Goal: Transaction & Acquisition: Purchase product/service

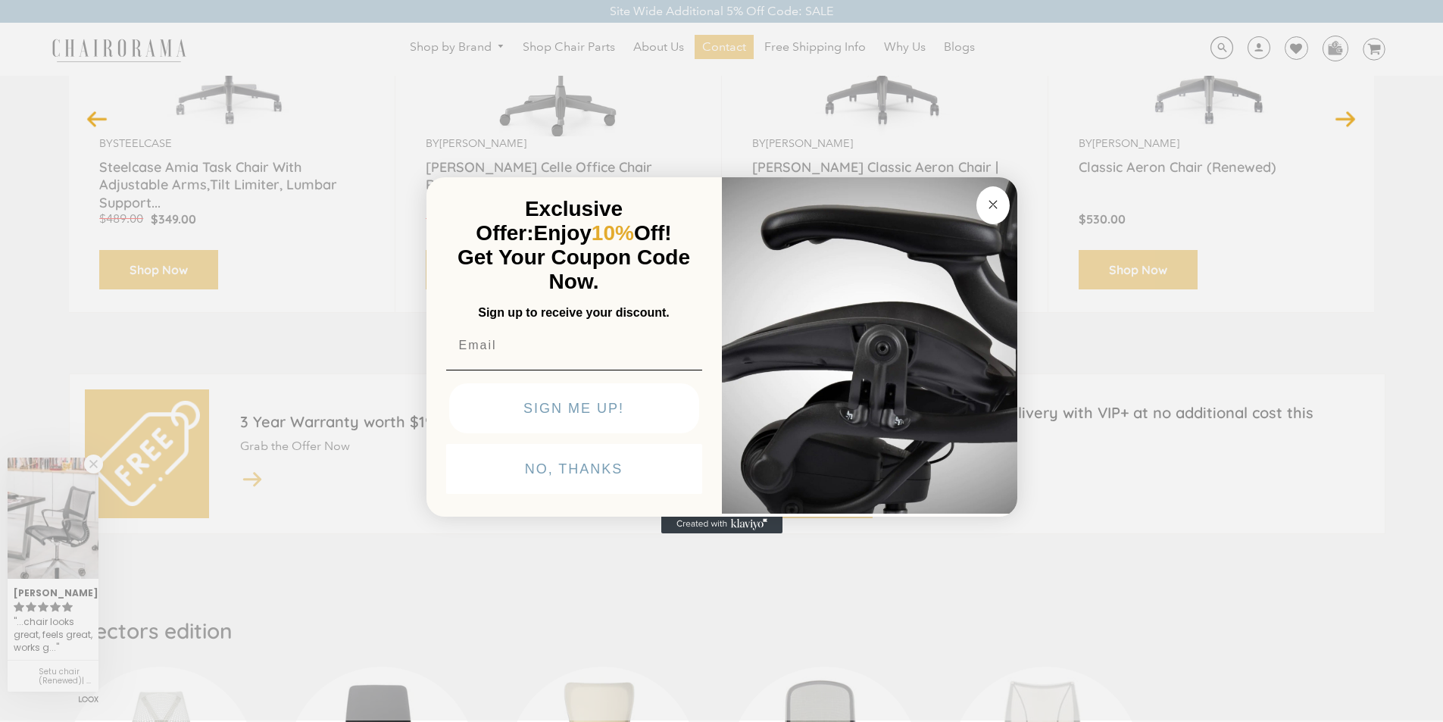
scroll to position [284, 0]
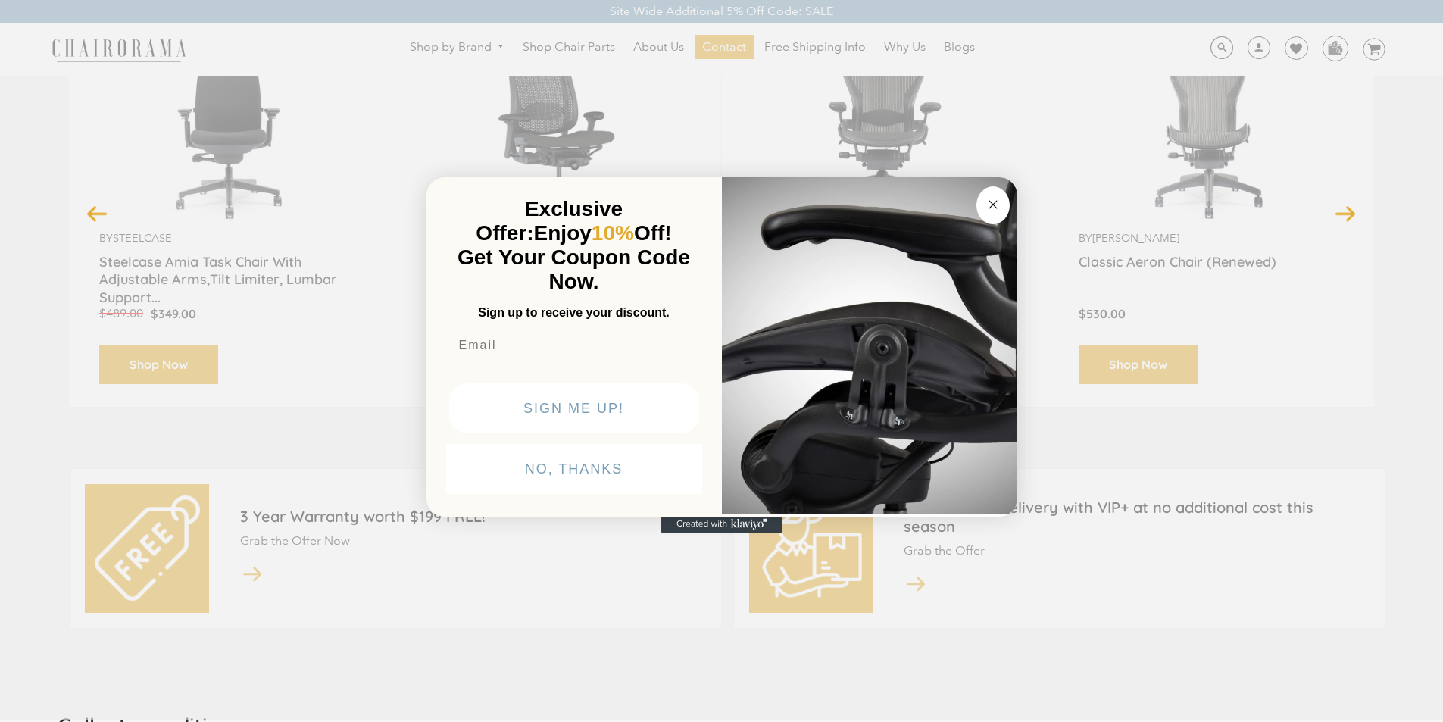
click at [752, 40] on div "Close dialog Exclusive Offer: Enjoy 10% Off! Get Your Coupon Code Now. Sign up …" at bounding box center [721, 359] width 1443 height 722
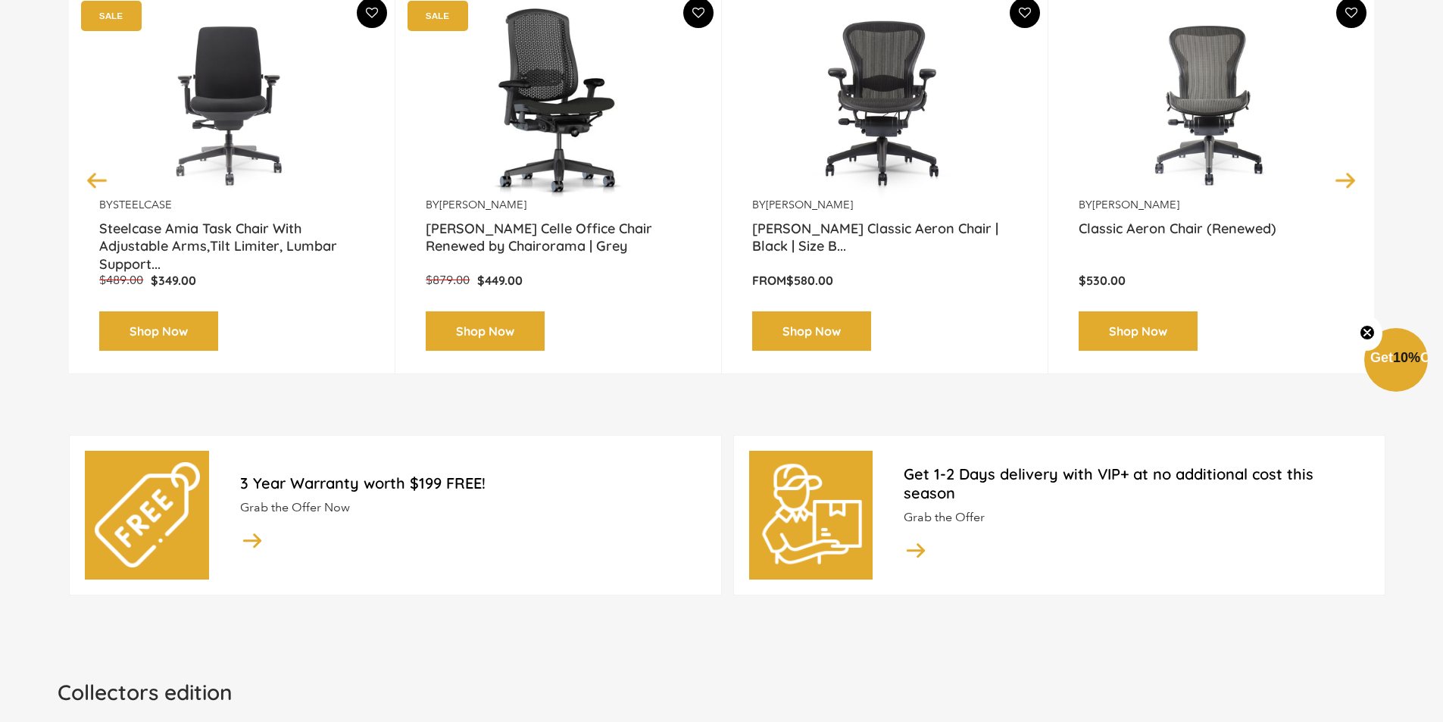
scroll to position [442, 0]
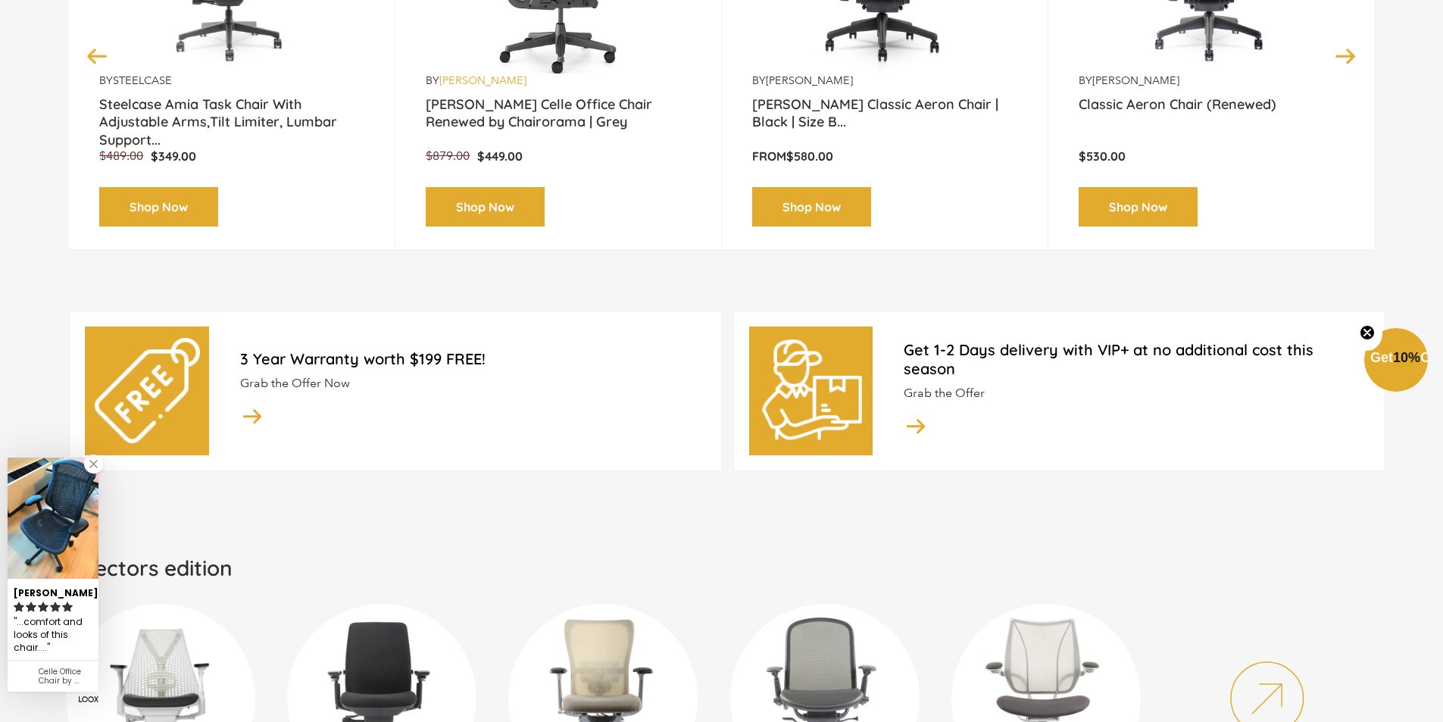
click at [452, 74] on link "[PERSON_NAME]" at bounding box center [482, 80] width 87 height 14
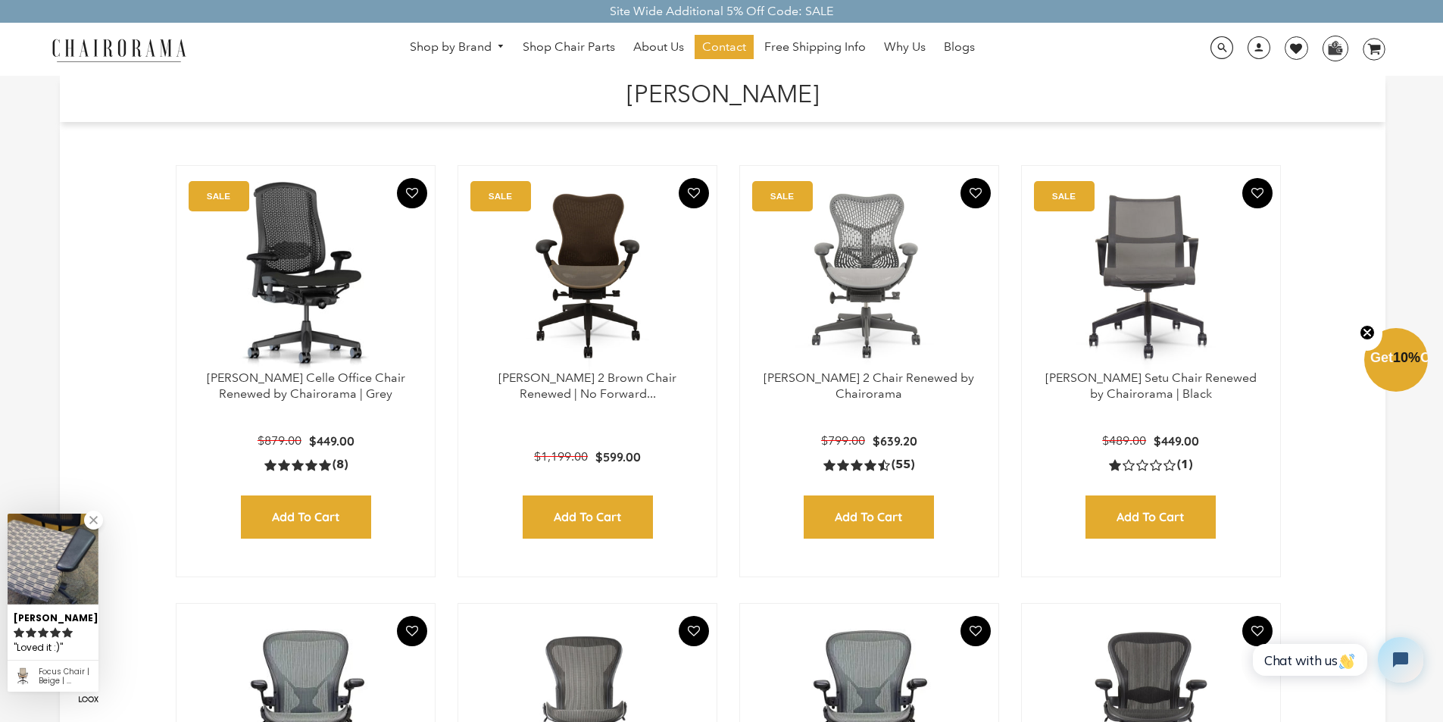
click at [591, 82] on h1 "[PERSON_NAME]" at bounding box center [722, 92] width 1295 height 33
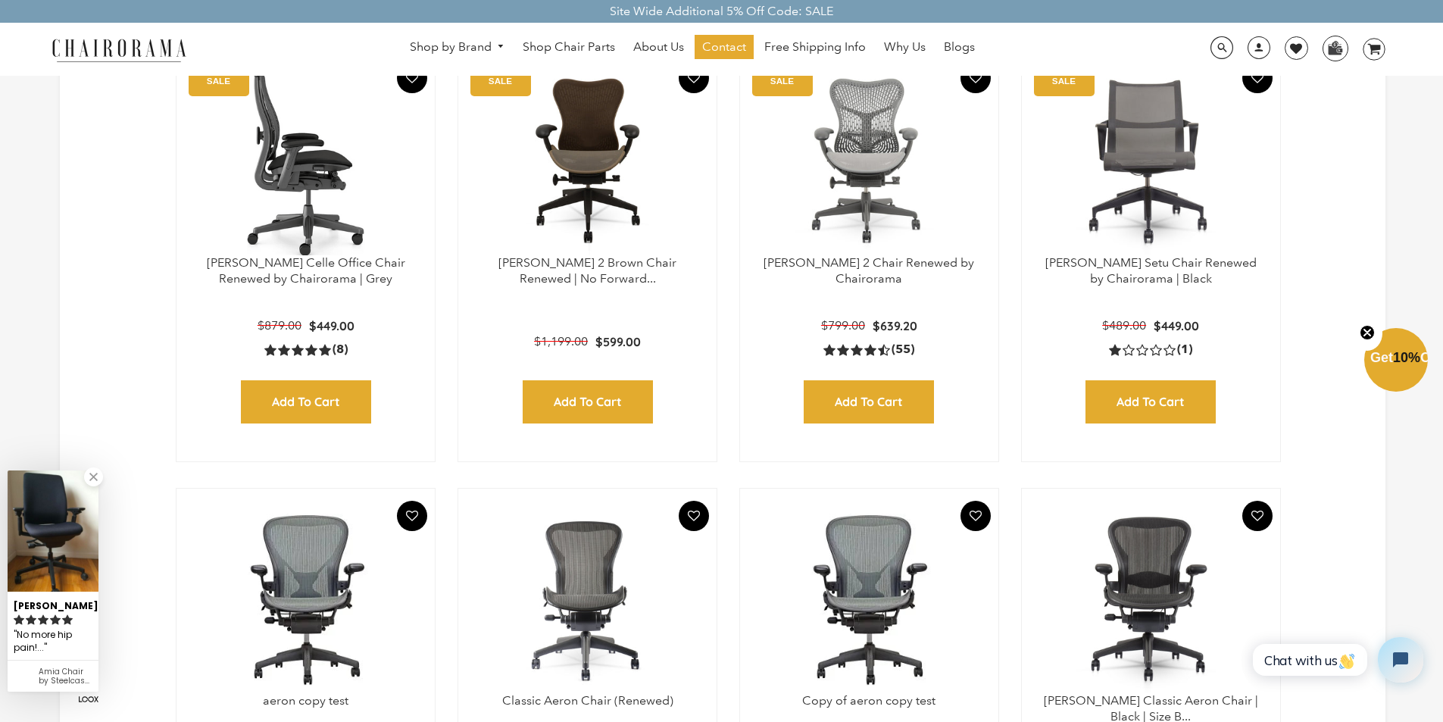
scroll to position [121, 0]
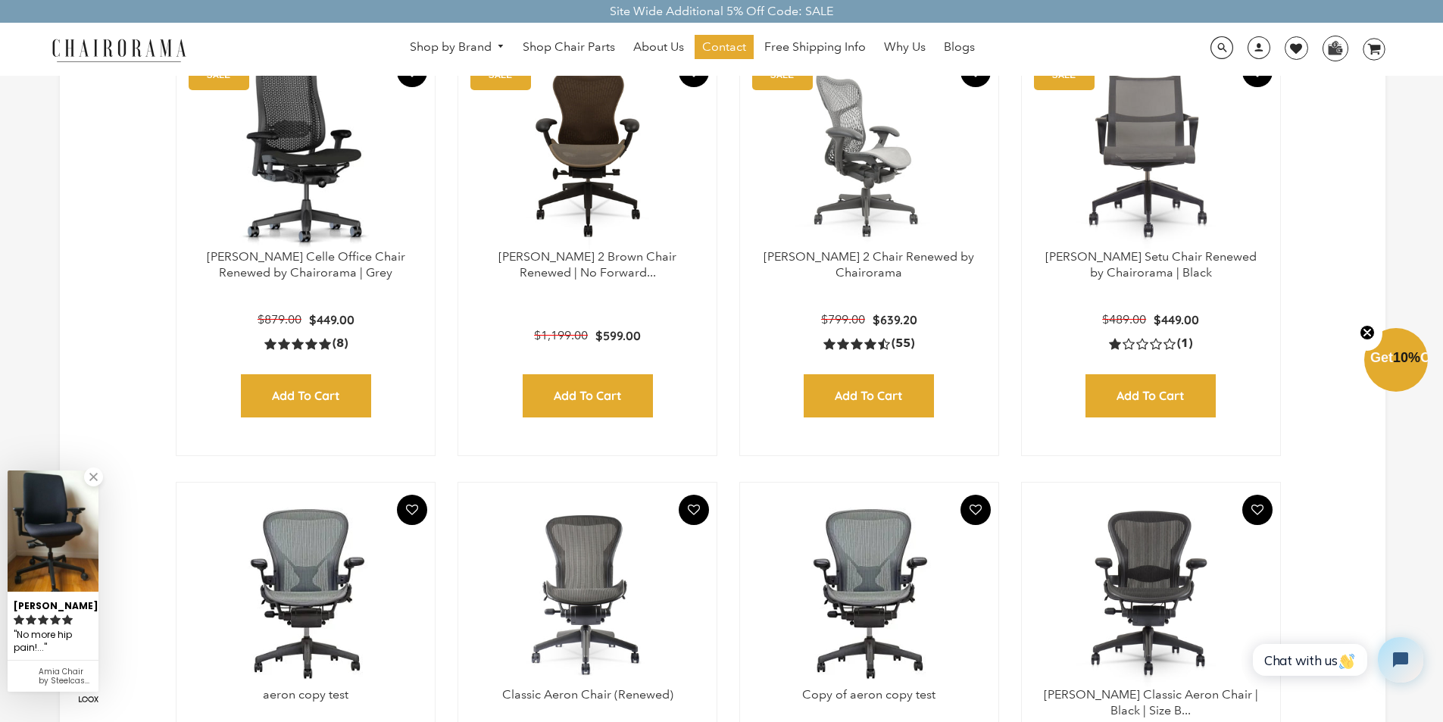
click at [874, 78] on img at bounding box center [869, 154] width 228 height 189
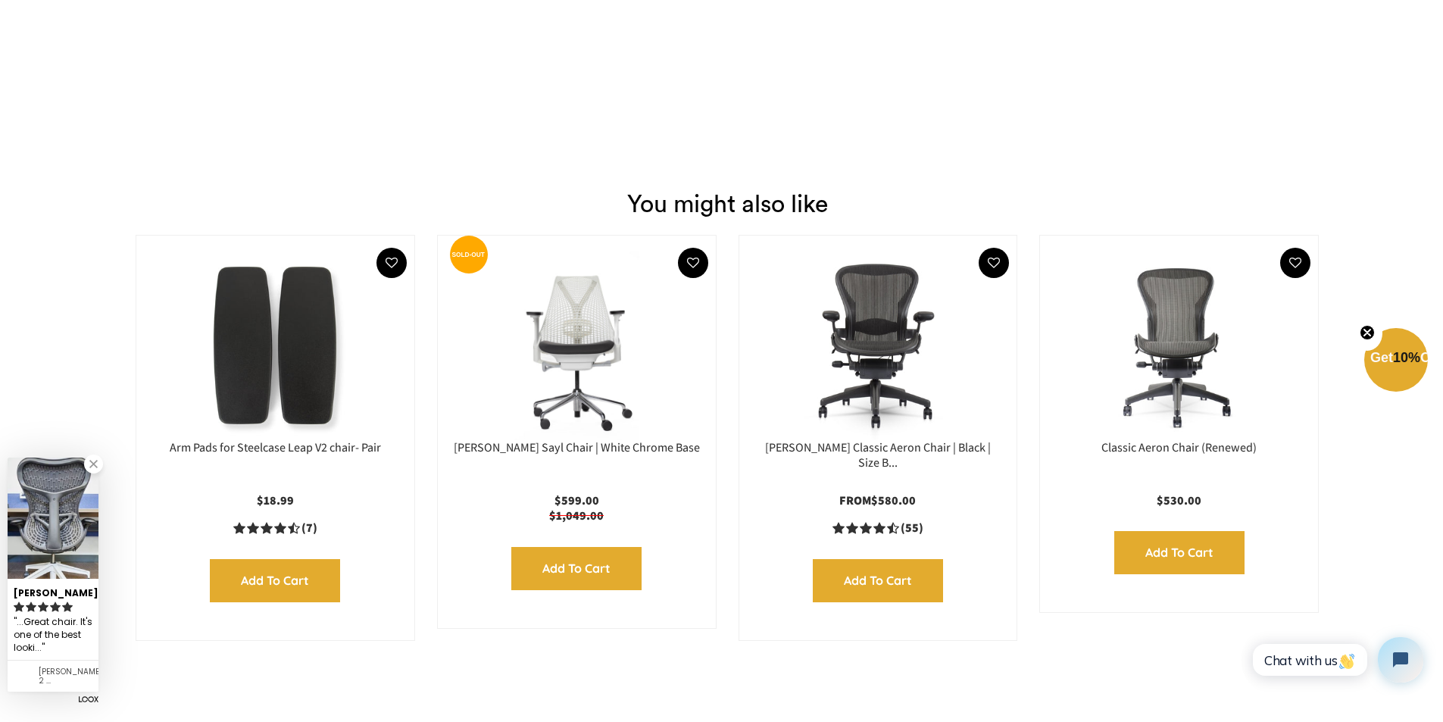
scroll to position [2741, 0]
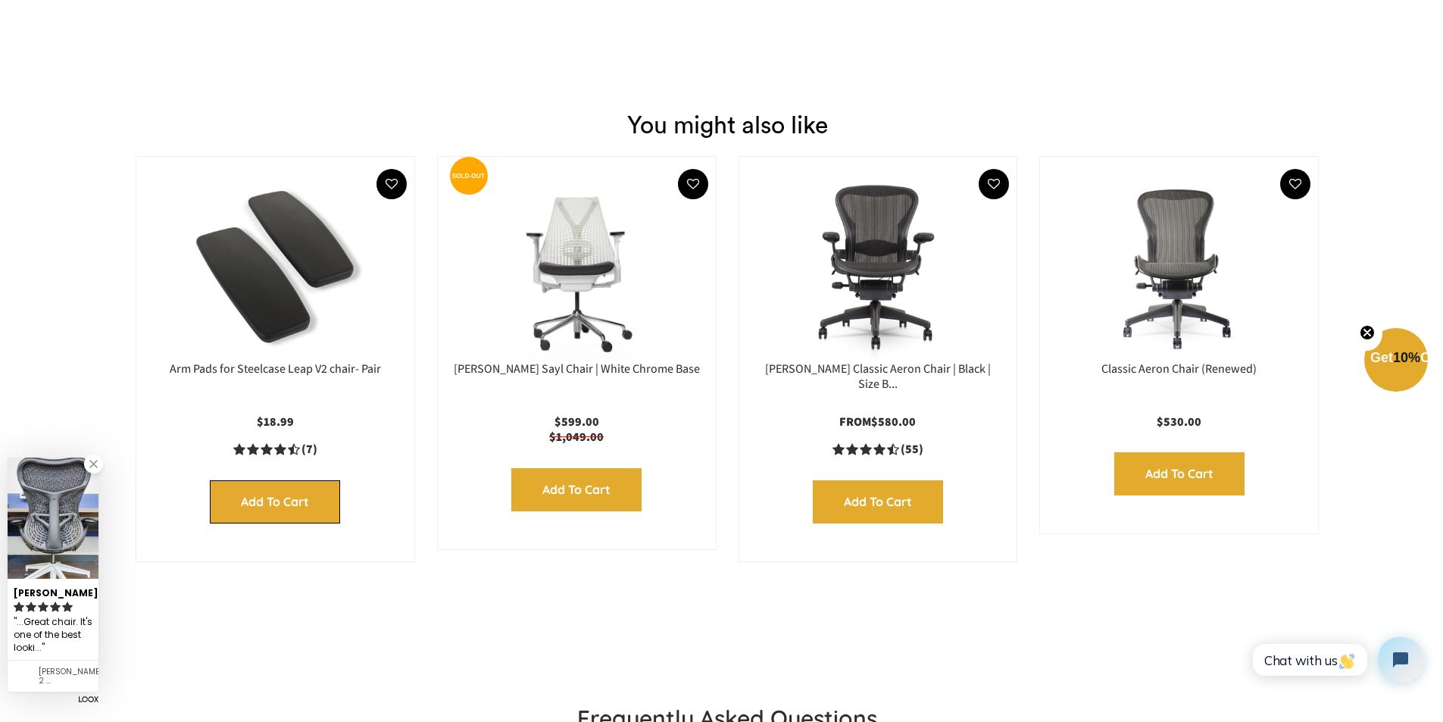
click at [223, 507] on input "Add to Cart" at bounding box center [275, 501] width 130 height 43
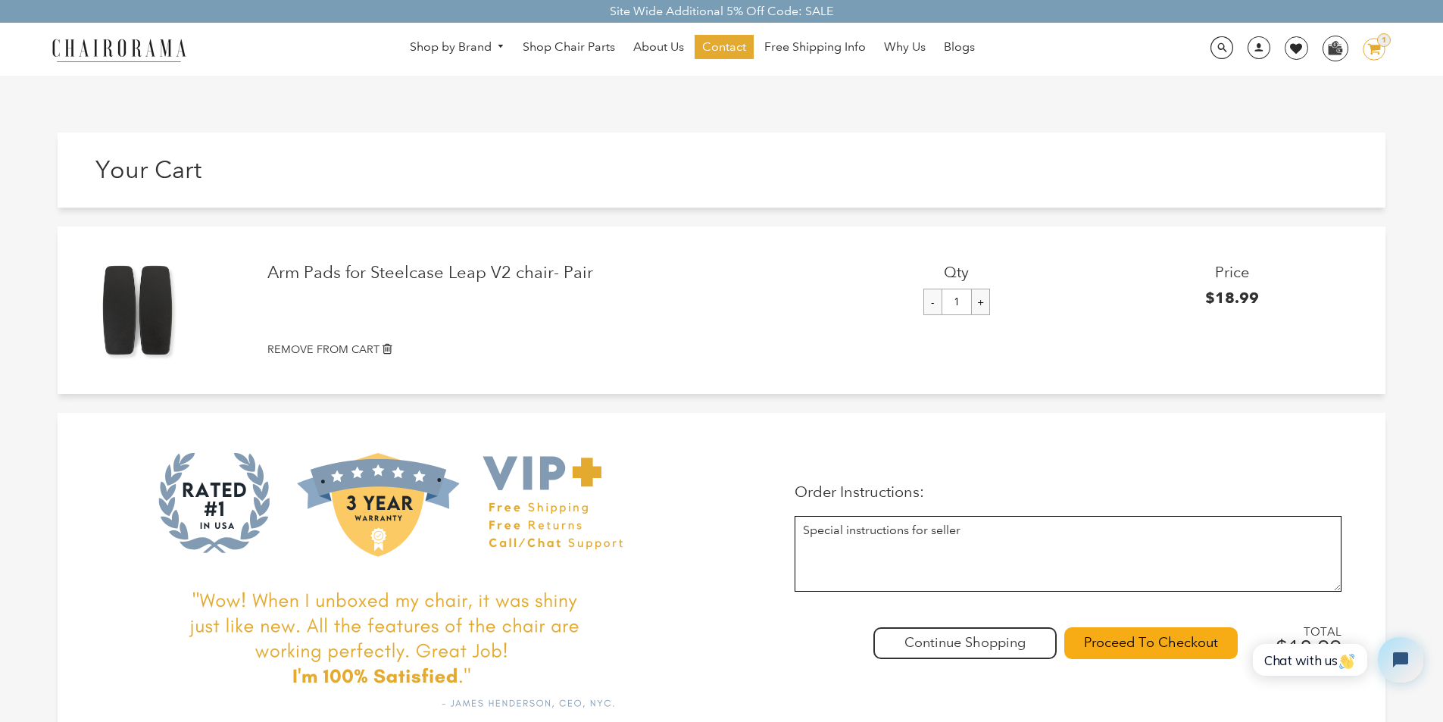
scroll to position [33, 0]
